Goal: Task Accomplishment & Management: Manage account settings

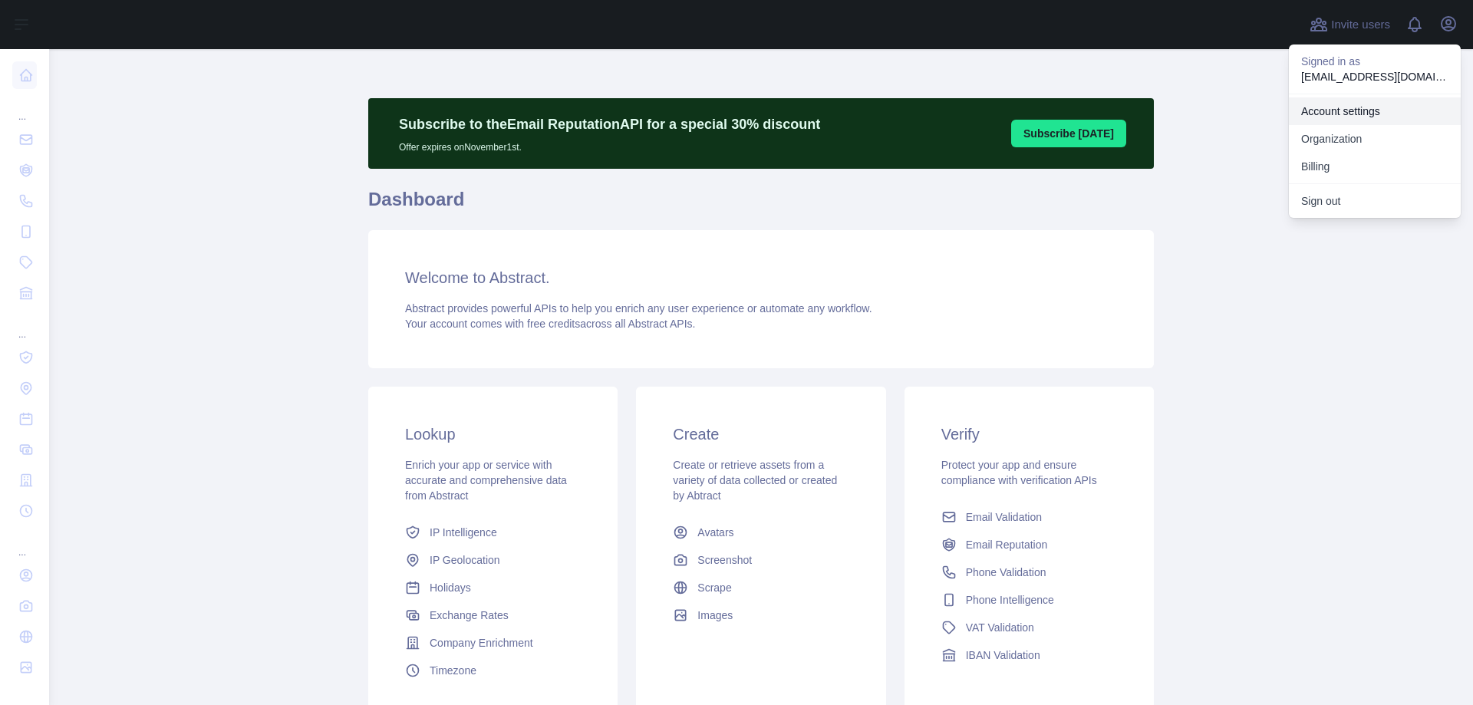
click at [1364, 108] on link "Account settings" at bounding box center [1375, 111] width 172 height 28
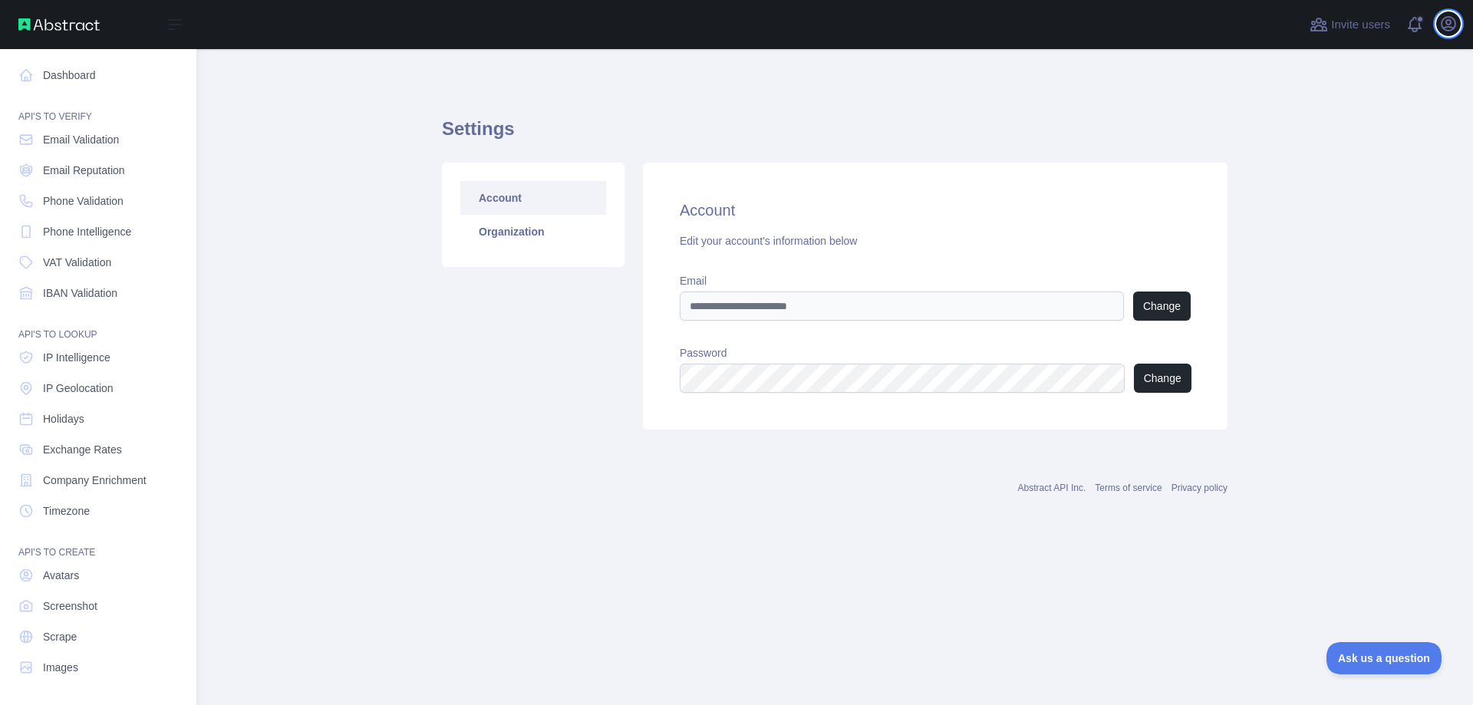
scroll to position [1, 0]
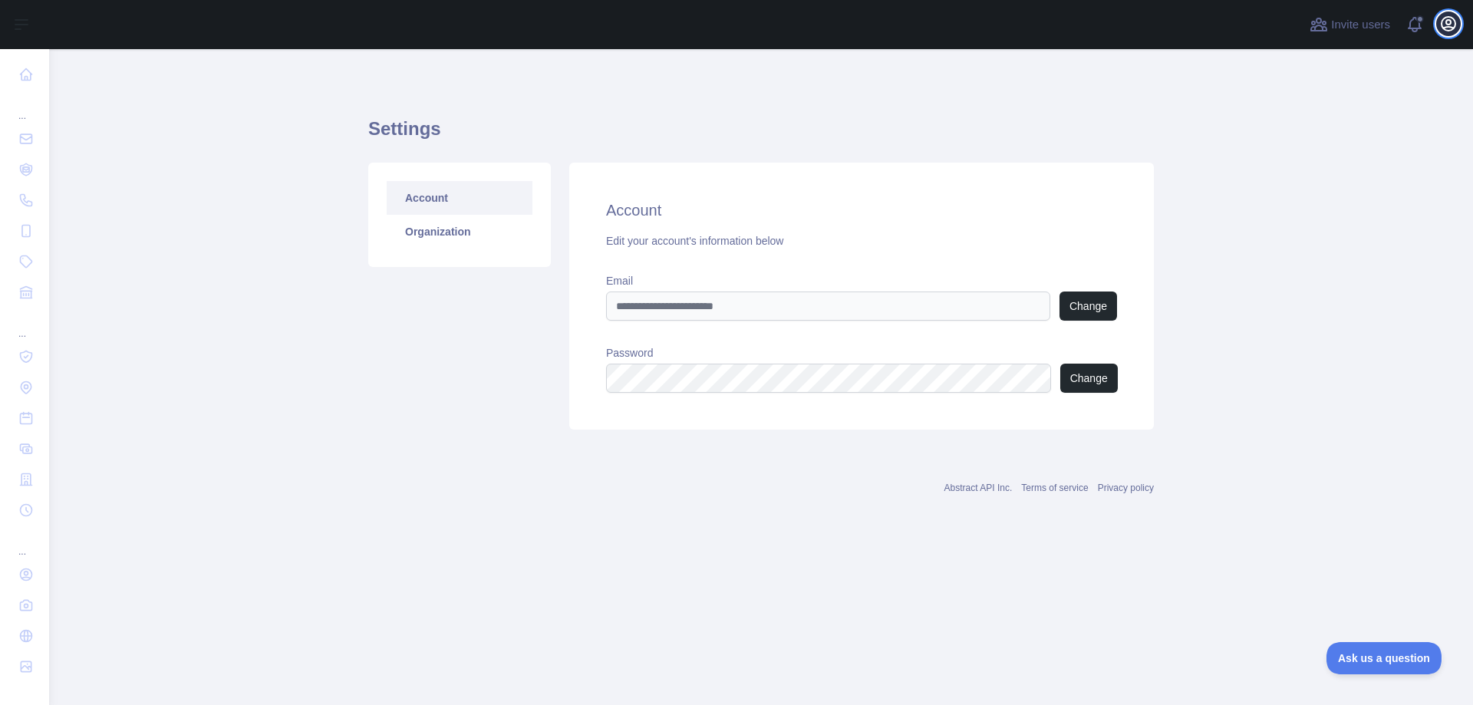
click at [1450, 31] on icon "button" at bounding box center [1448, 24] width 18 height 18
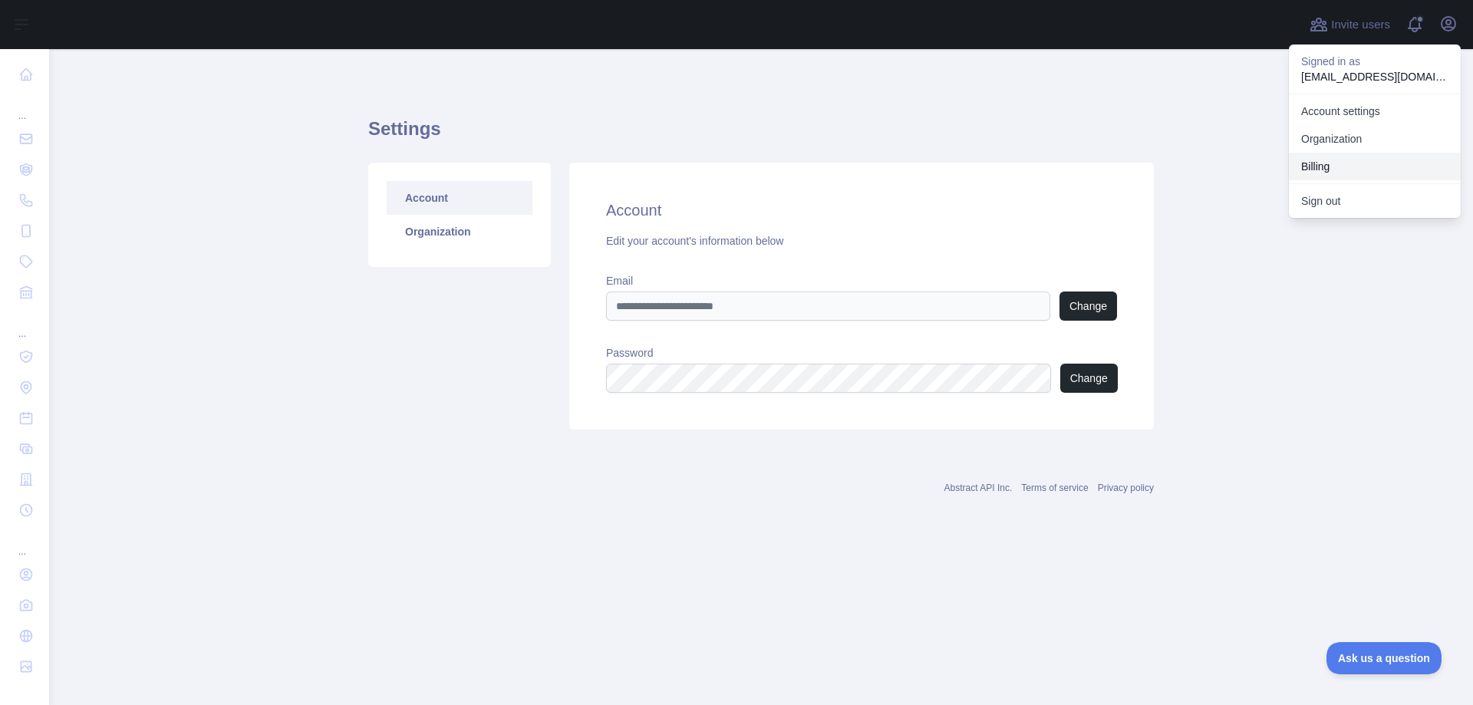
click at [1373, 166] on button "Billing" at bounding box center [1375, 167] width 172 height 28
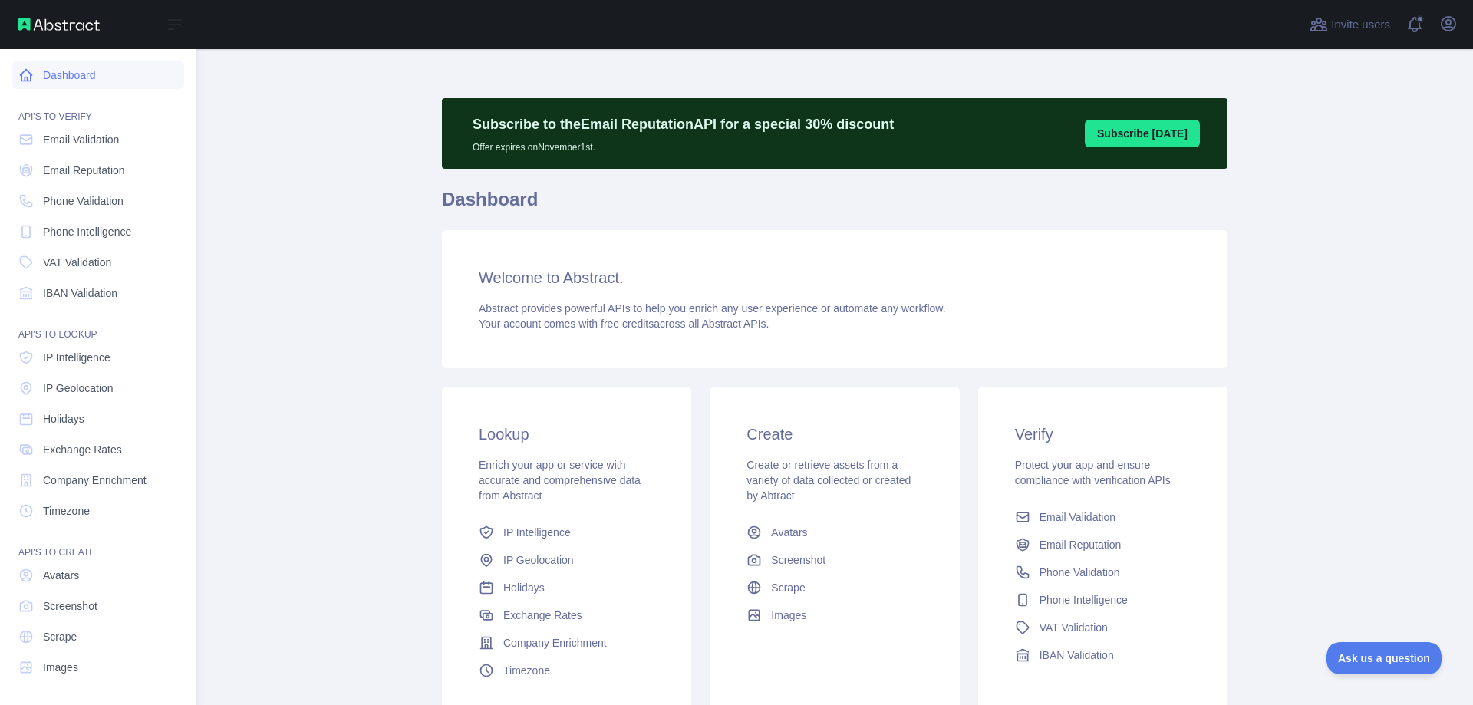
click at [102, 69] on link "Dashboard" at bounding box center [98, 75] width 172 height 28
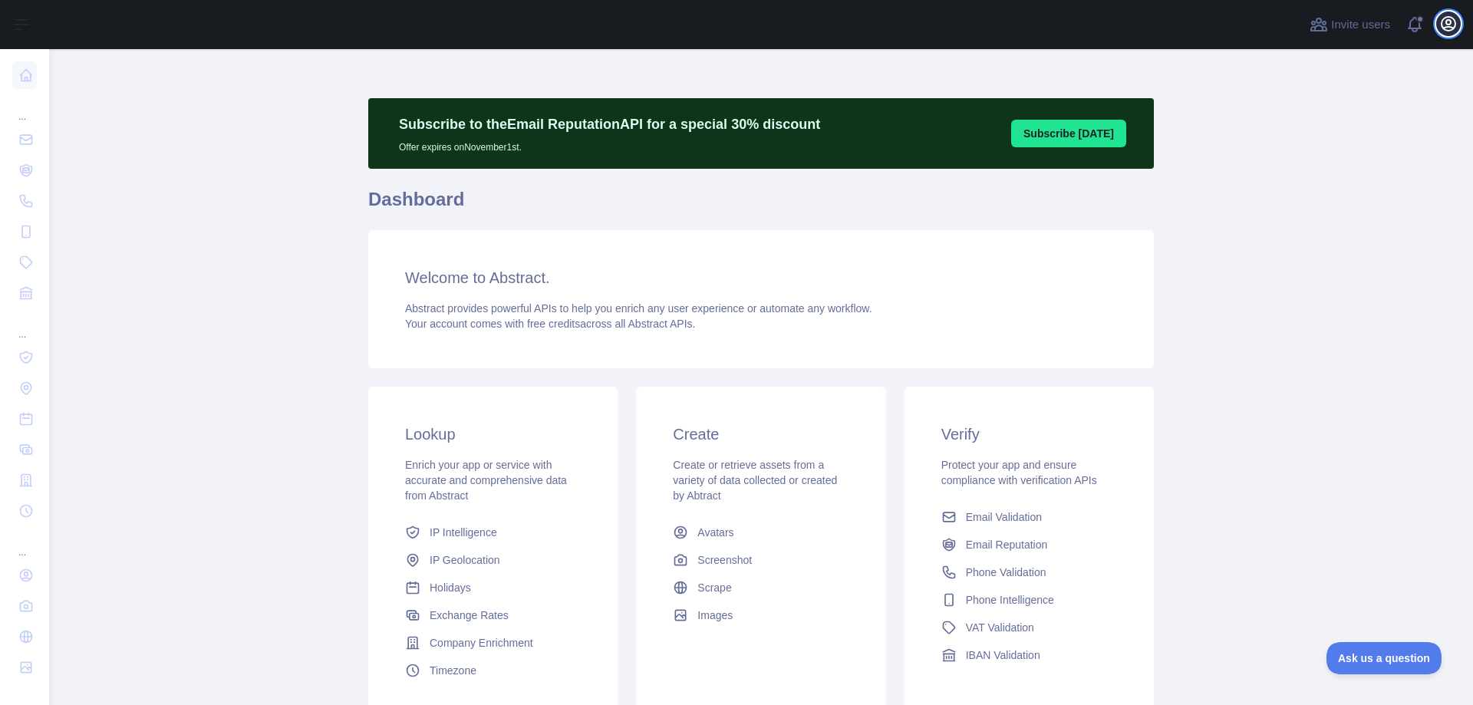
click at [1446, 19] on icon "button" at bounding box center [1448, 24] width 18 height 18
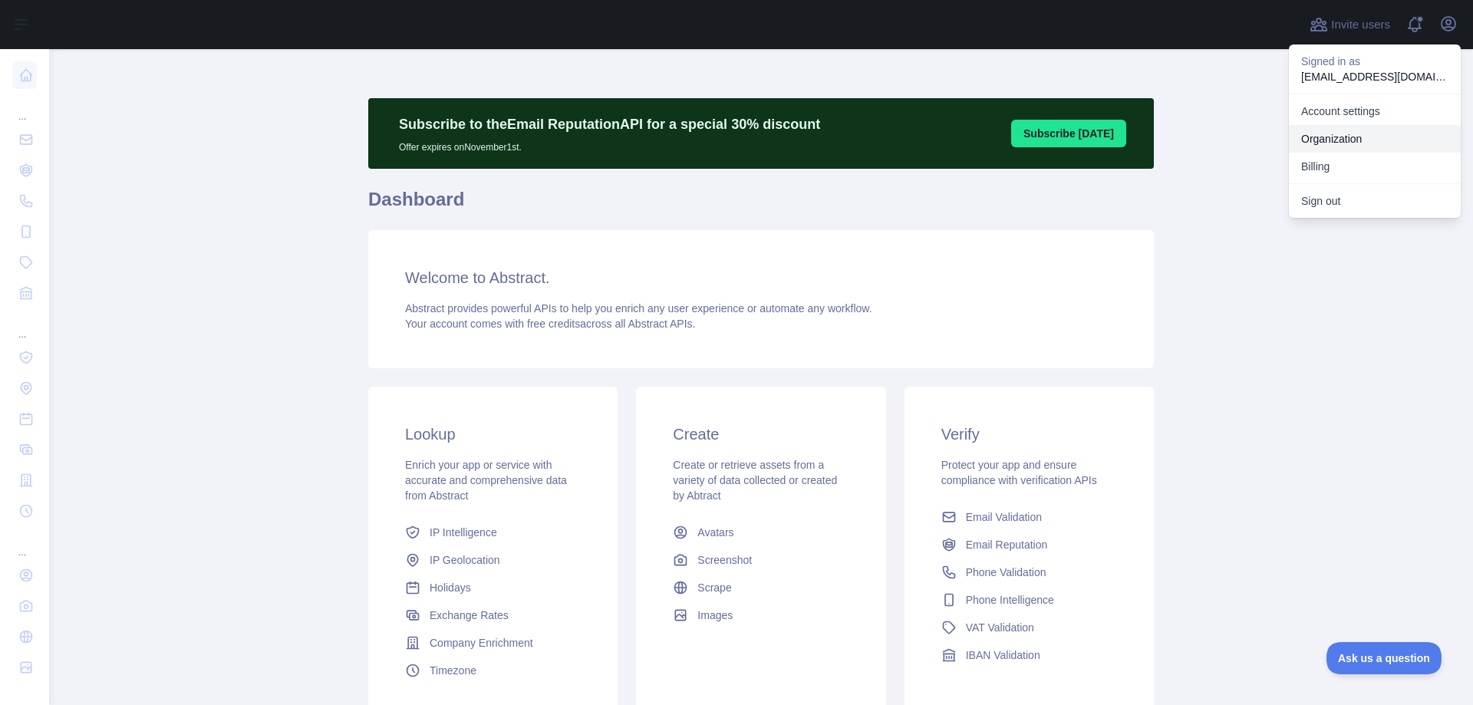
click at [1364, 140] on link "Organization" at bounding box center [1375, 139] width 172 height 28
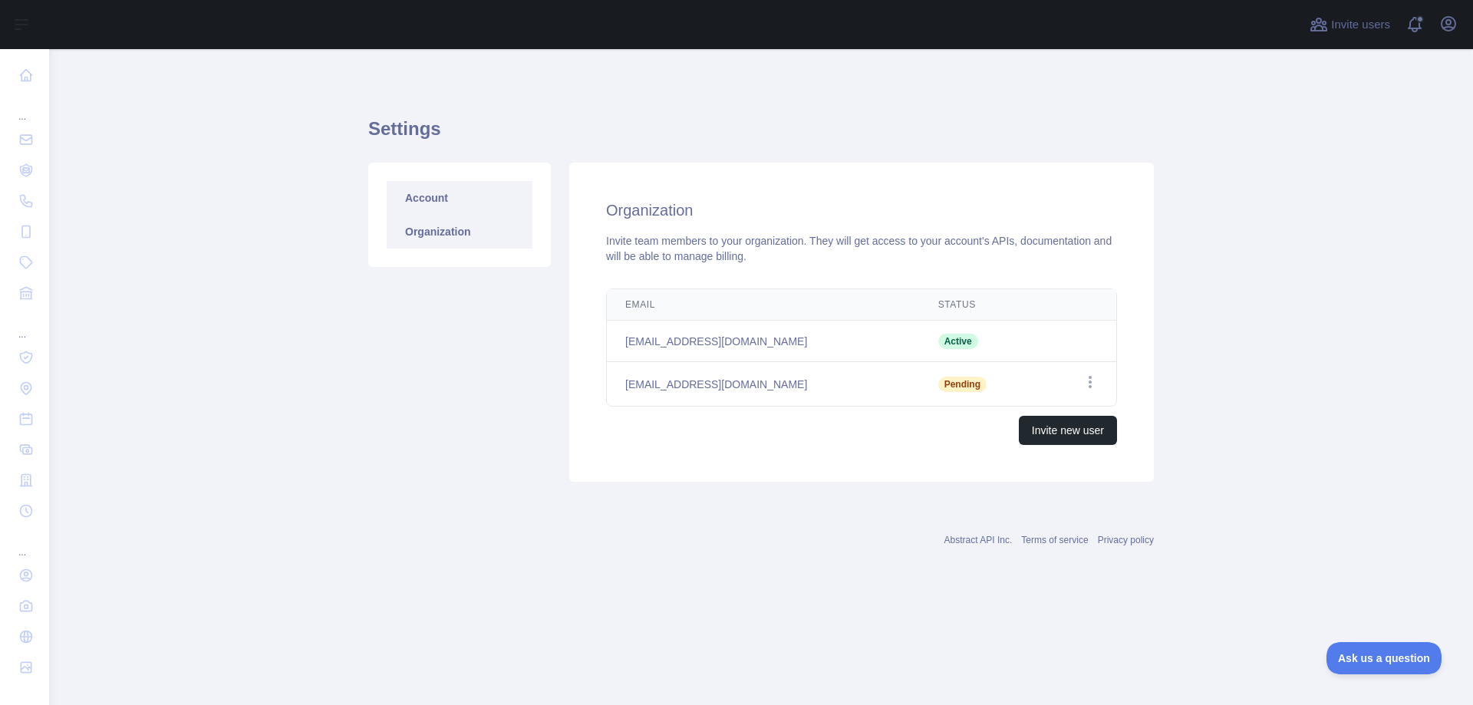
click at [480, 190] on link "Account" at bounding box center [460, 198] width 146 height 34
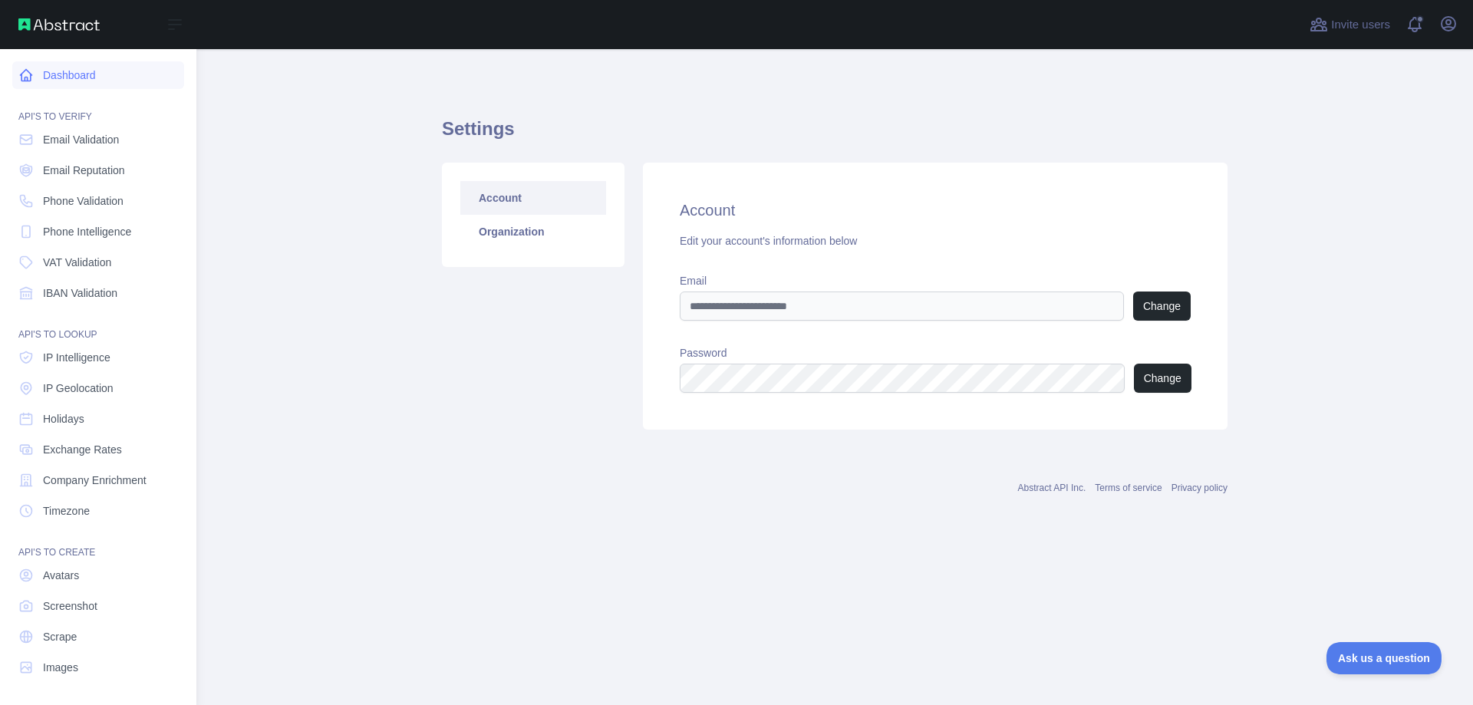
click at [61, 82] on link "Dashboard" at bounding box center [98, 75] width 172 height 28
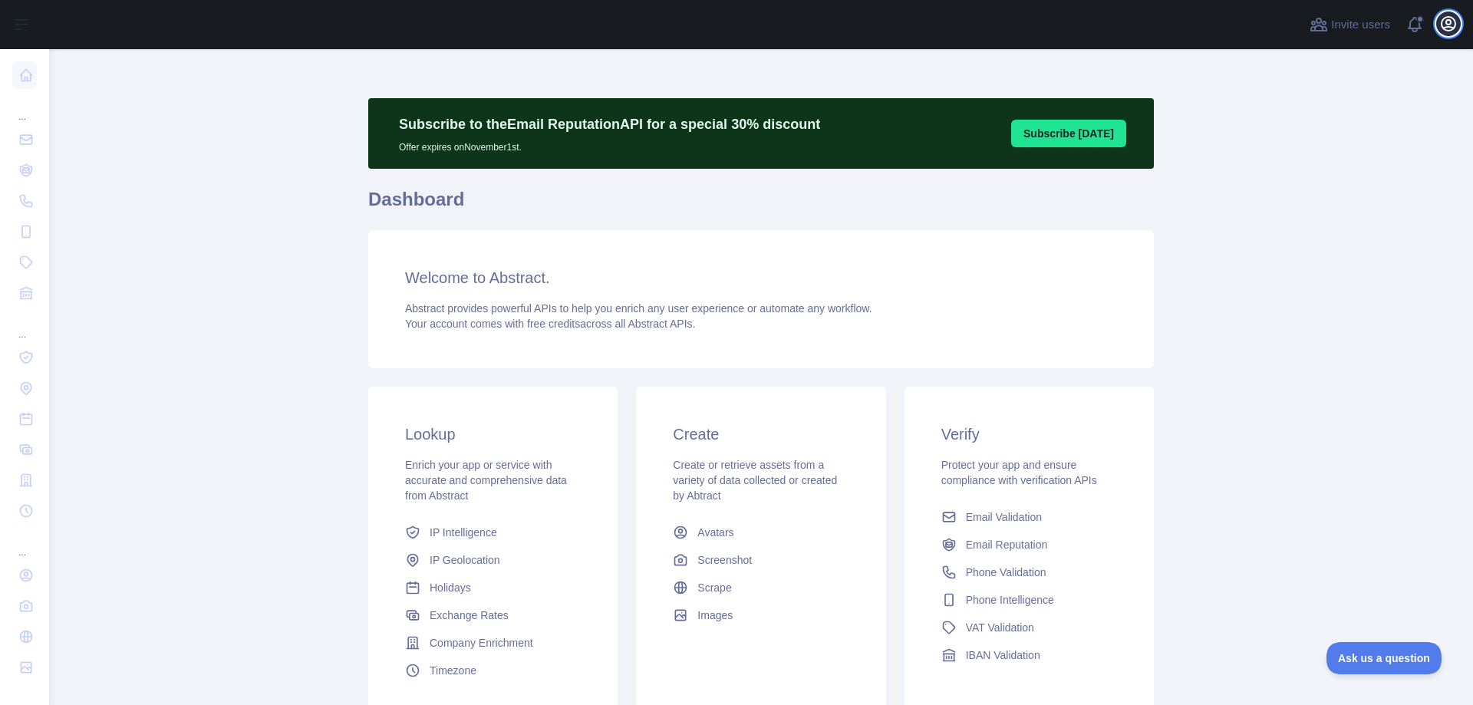
click at [1440, 28] on icon "button" at bounding box center [1448, 24] width 18 height 18
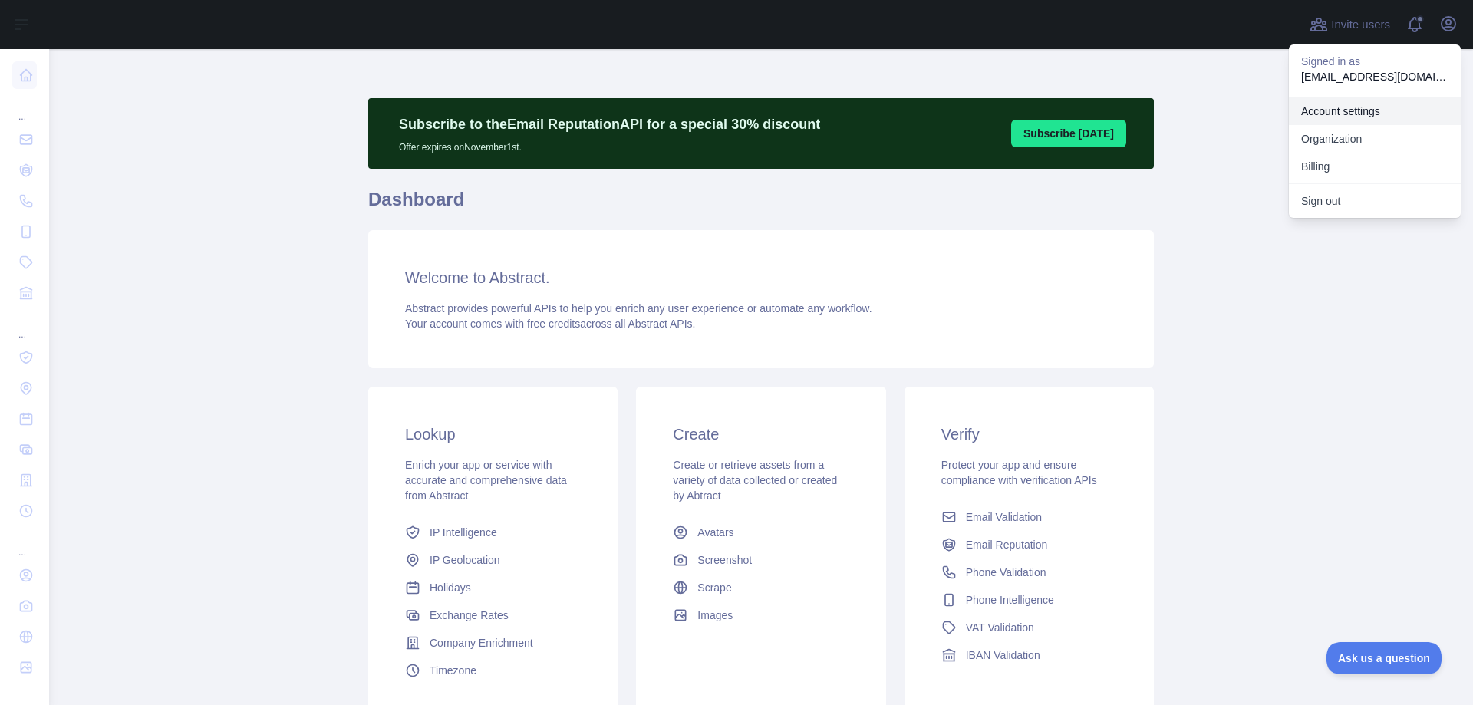
click at [1379, 106] on link "Account settings" at bounding box center [1375, 111] width 172 height 28
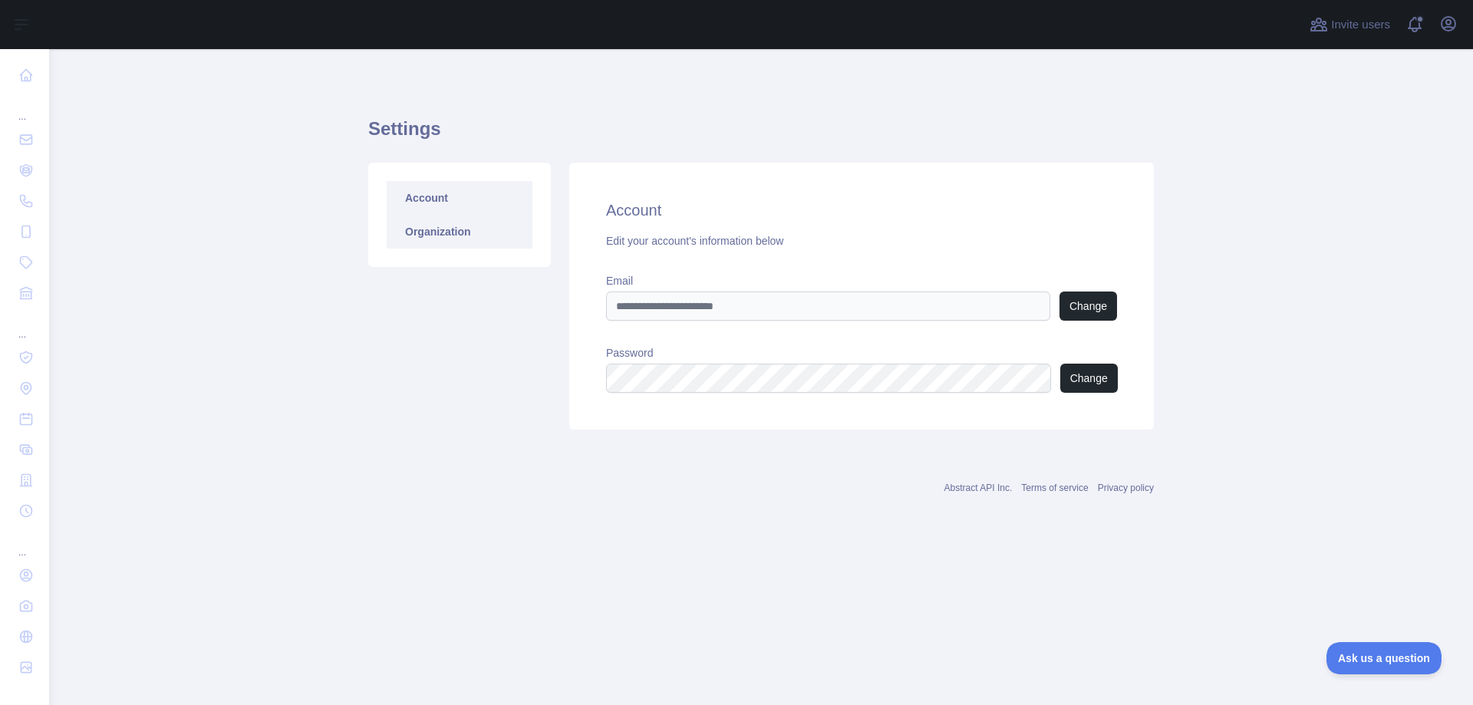
click at [473, 246] on link "Organization" at bounding box center [460, 232] width 146 height 34
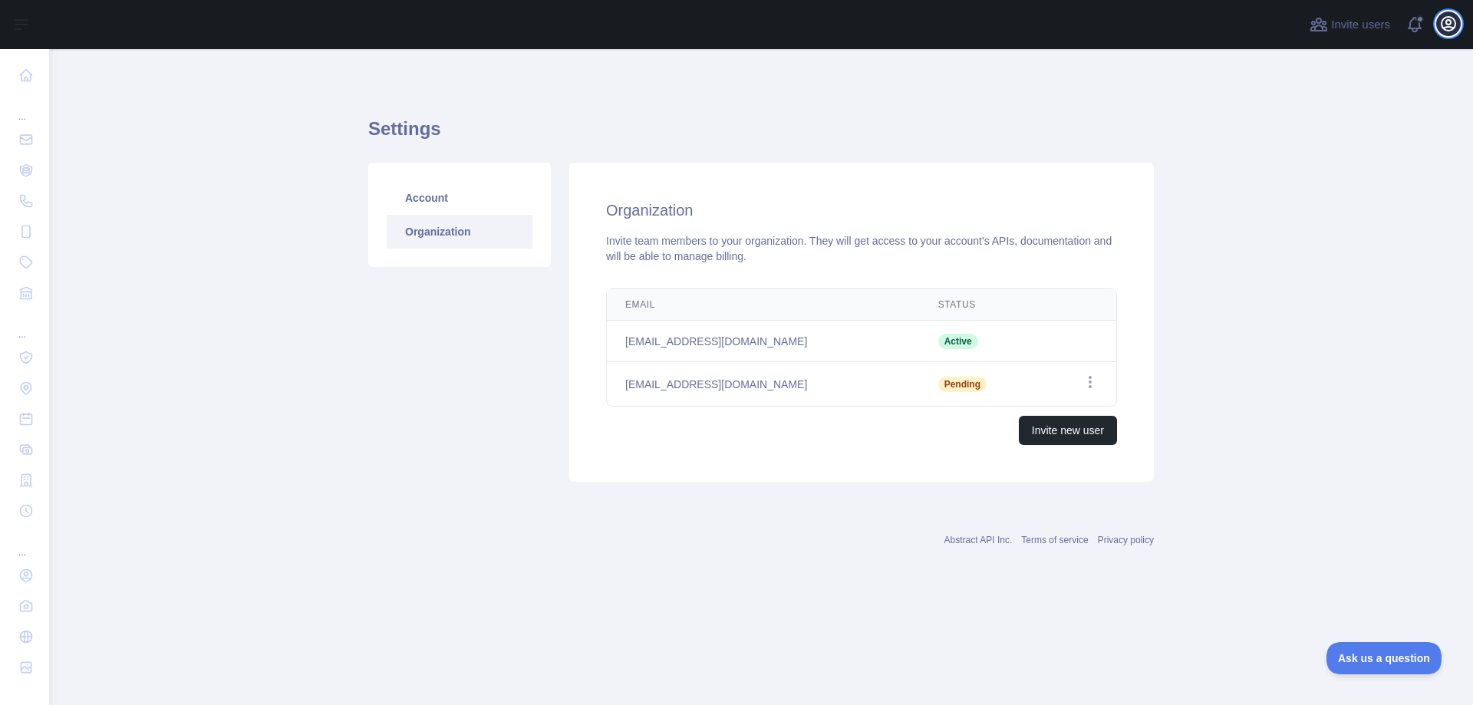
click at [1453, 25] on icon "button" at bounding box center [1448, 24] width 18 height 18
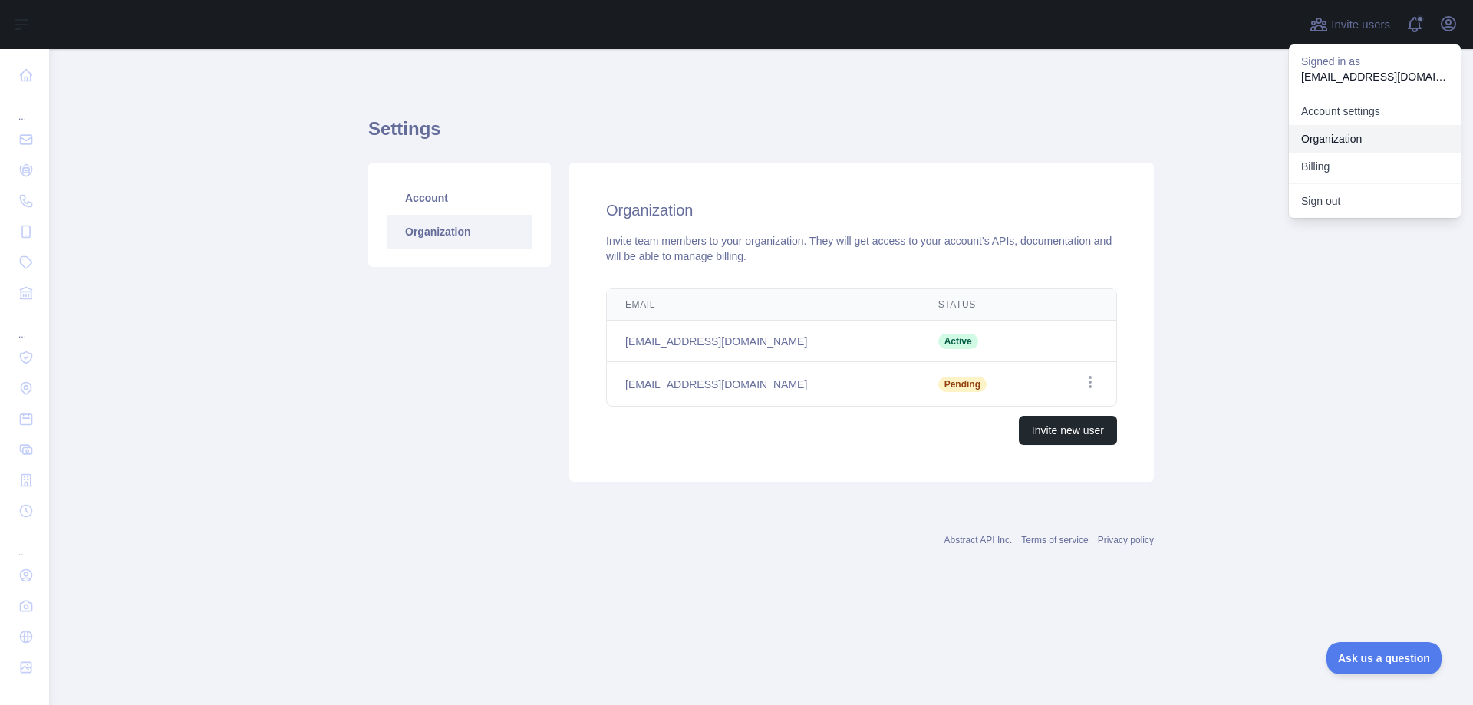
click at [1379, 135] on link "Organization" at bounding box center [1375, 139] width 172 height 28
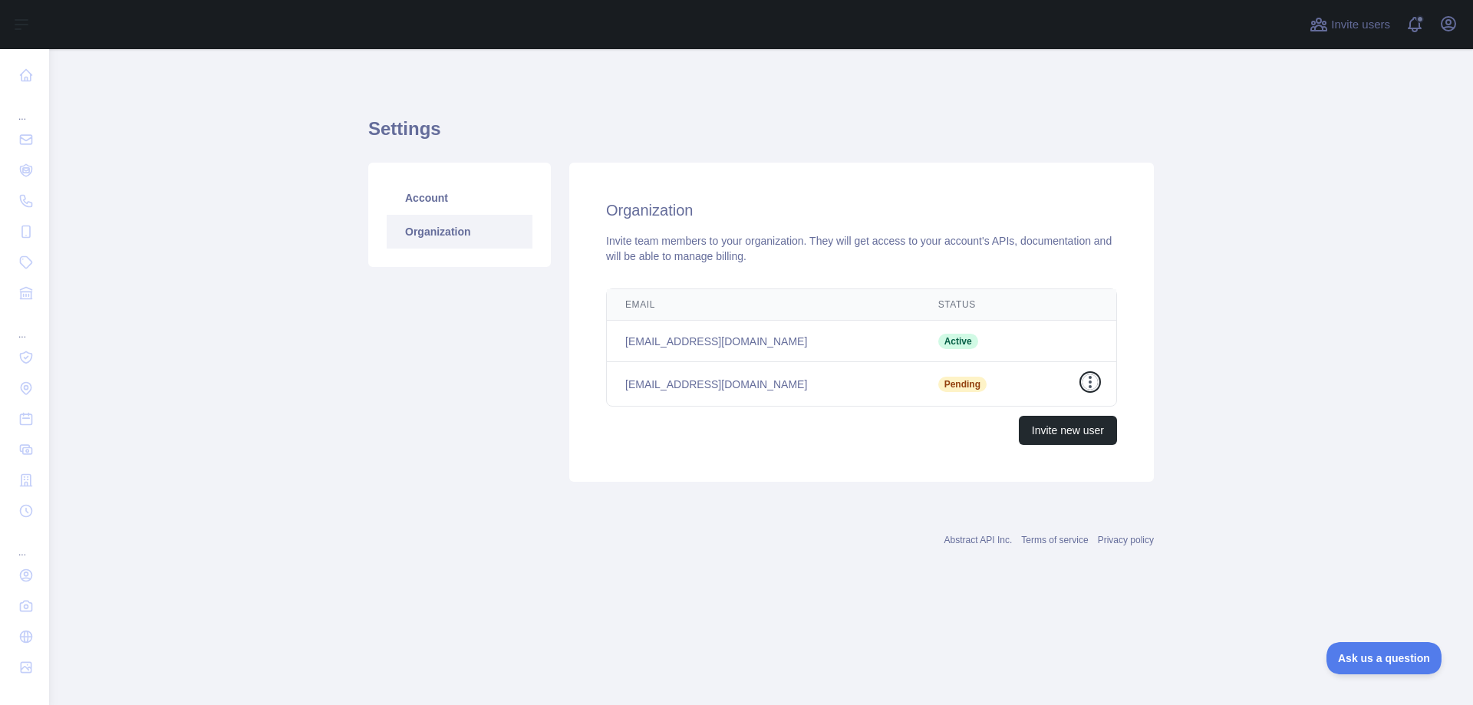
click at [1089, 382] on icon "button" at bounding box center [1090, 381] width 15 height 15
click at [1188, 373] on main "Settings Account Organization Organization Invite team members to your organiza…" at bounding box center [761, 377] width 1424 height 656
click at [417, 203] on link "Account" at bounding box center [460, 198] width 146 height 34
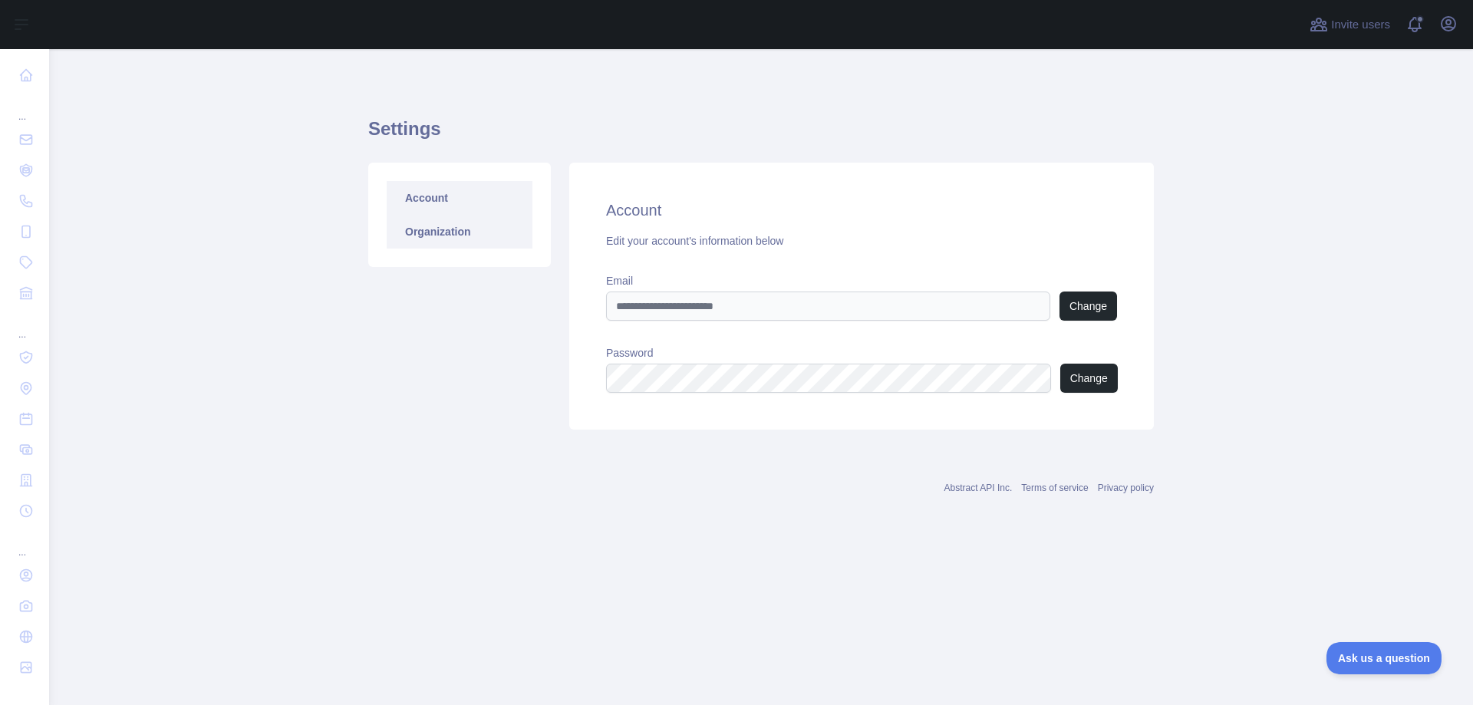
click at [416, 248] on link "Organization" at bounding box center [460, 232] width 146 height 34
